Goal: Task Accomplishment & Management: Manage account settings

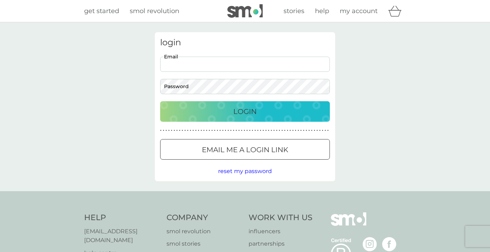
click at [190, 61] on input "Email" at bounding box center [245, 64] width 170 height 15
type input "Leona.Asamoah@caa.com"
click at [196, 78] on div "Leona.Asamoah@caa.com Email Password" at bounding box center [245, 75] width 175 height 37
click at [237, 66] on input "Leona.Asamoah@caa.com" at bounding box center [245, 64] width 170 height 15
click at [232, 114] on div "Login" at bounding box center [245, 111] width 156 height 11
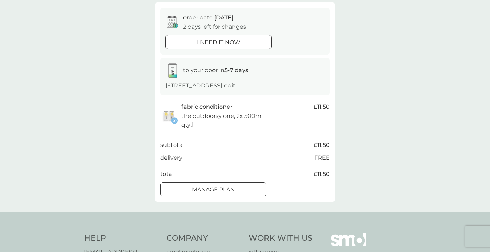
scroll to position [65, 0]
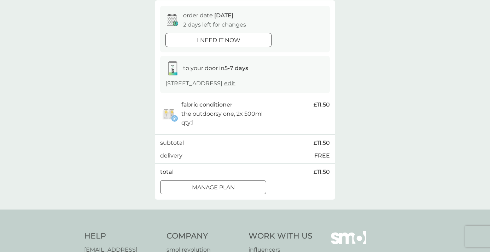
click at [224, 191] on div at bounding box center [213, 187] width 25 height 7
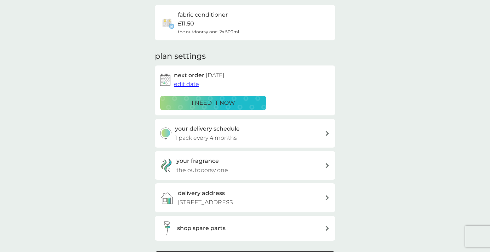
scroll to position [54, 0]
click at [184, 84] on span "edit date" at bounding box center [186, 83] width 25 height 7
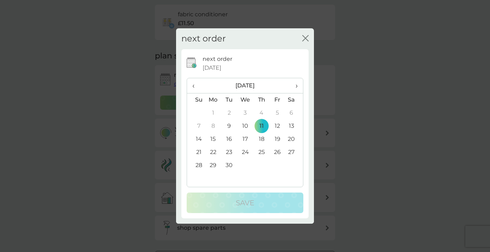
click at [295, 83] on span "›" at bounding box center [294, 85] width 7 height 15
click at [279, 123] on td "7" at bounding box center [278, 126] width 16 height 13
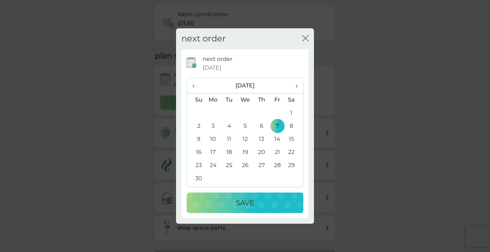
click at [264, 202] on div "Save" at bounding box center [245, 202] width 103 height 11
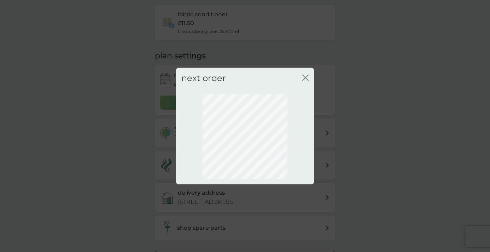
scroll to position [45, 0]
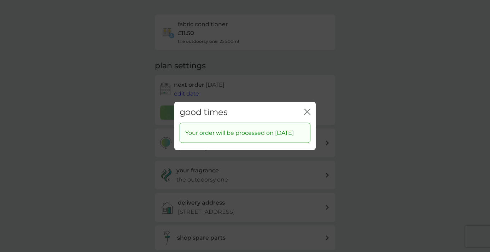
click at [309, 109] on icon "close" at bounding box center [307, 112] width 6 height 6
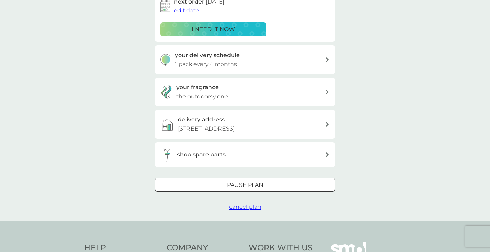
scroll to position [0, 0]
